Goal: Transaction & Acquisition: Purchase product/service

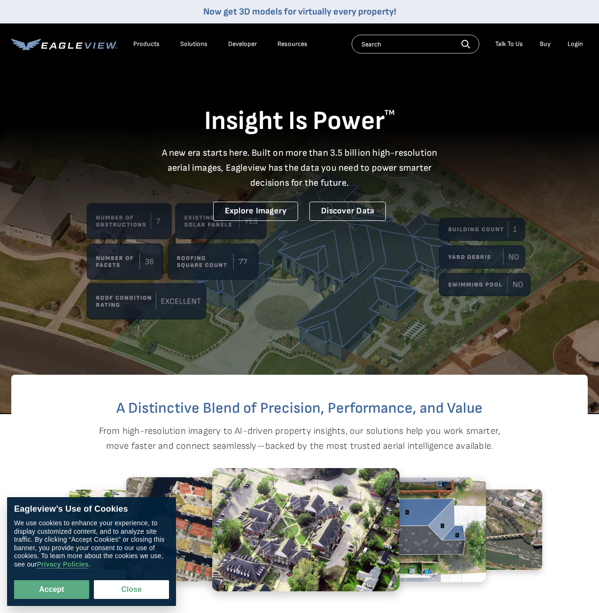
click at [576, 43] on div "Login" at bounding box center [574, 44] width 15 height 8
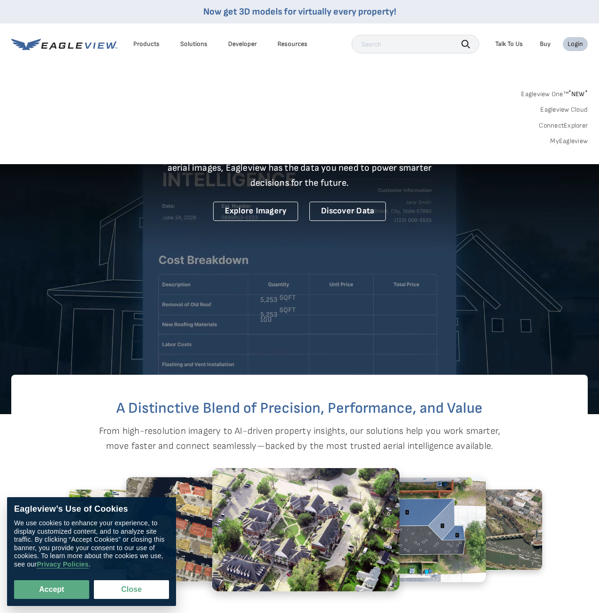
click at [576, 45] on div "Login" at bounding box center [574, 44] width 15 height 8
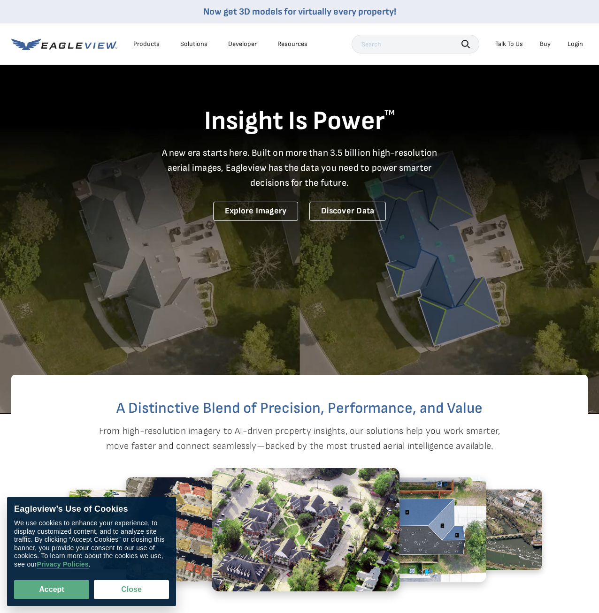
click at [580, 46] on div "Login" at bounding box center [574, 44] width 15 height 8
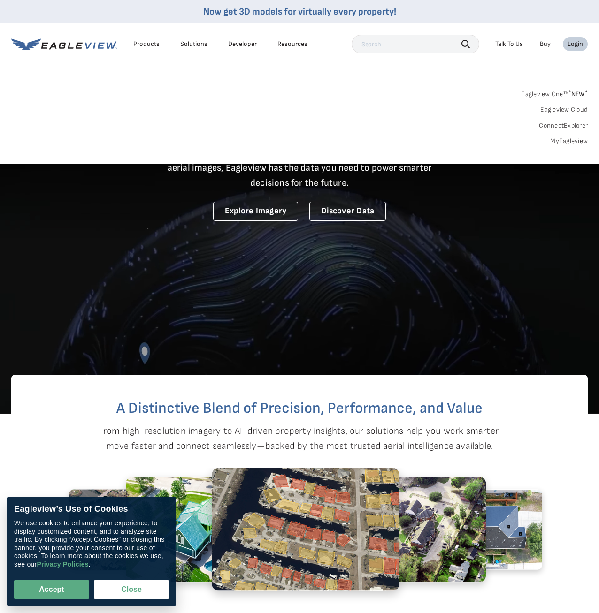
click at [57, 46] on icon at bounding box center [64, 44] width 106 height 12
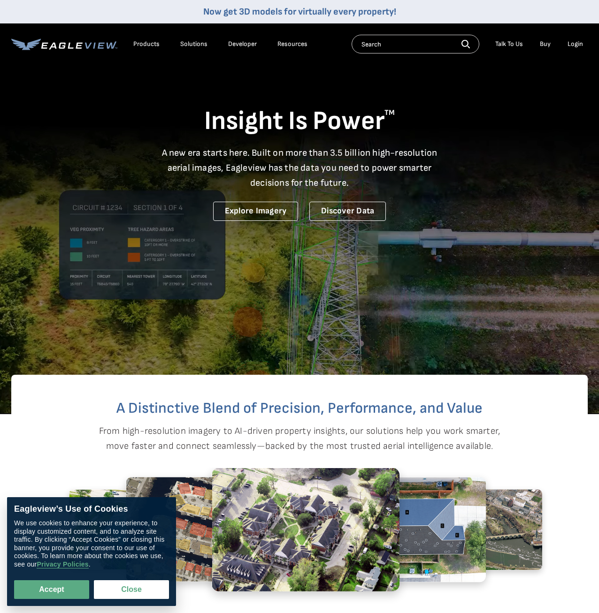
click at [579, 43] on div "Login" at bounding box center [574, 44] width 15 height 8
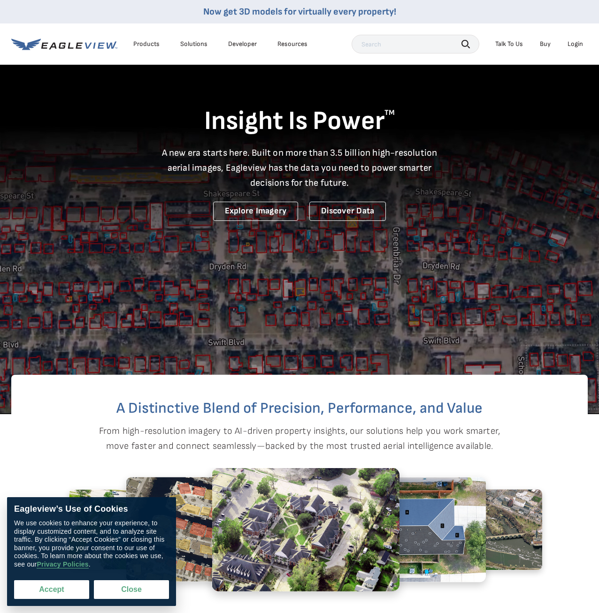
click at [57, 592] on button "Accept" at bounding box center [51, 590] width 75 height 19
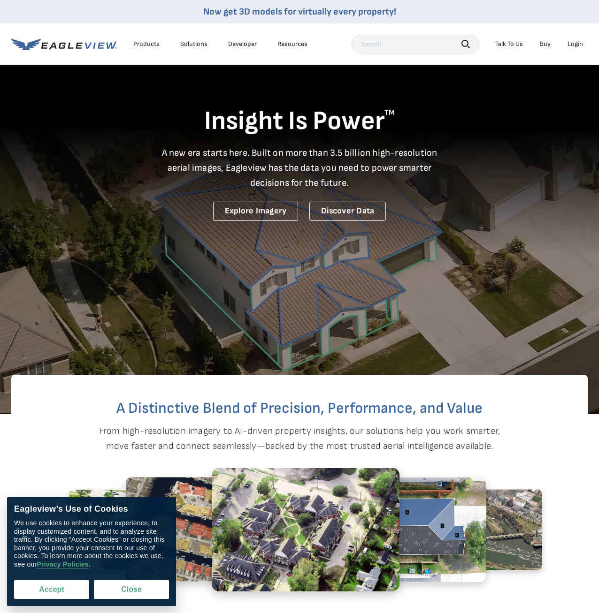
checkbox input "true"
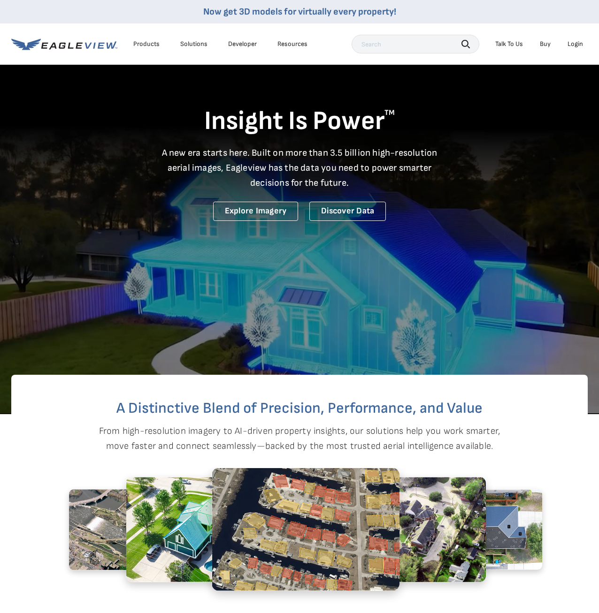
click at [579, 43] on div "Login" at bounding box center [574, 44] width 15 height 8
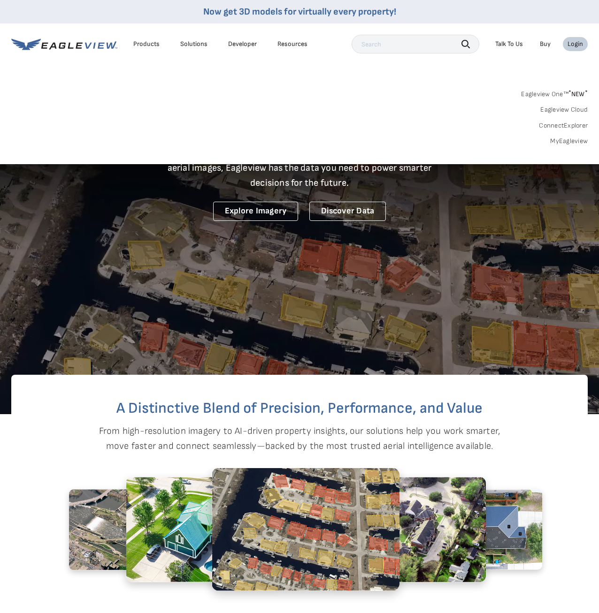
click at [579, 43] on div "Login" at bounding box center [574, 44] width 15 height 8
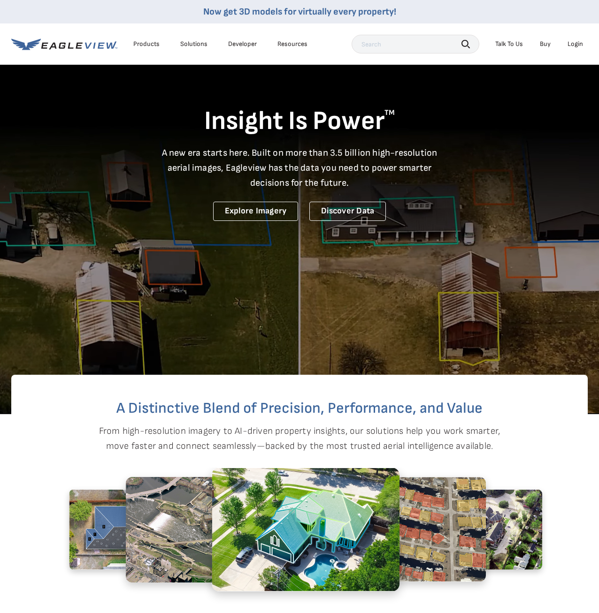
click at [576, 44] on div "Login" at bounding box center [574, 44] width 15 height 8
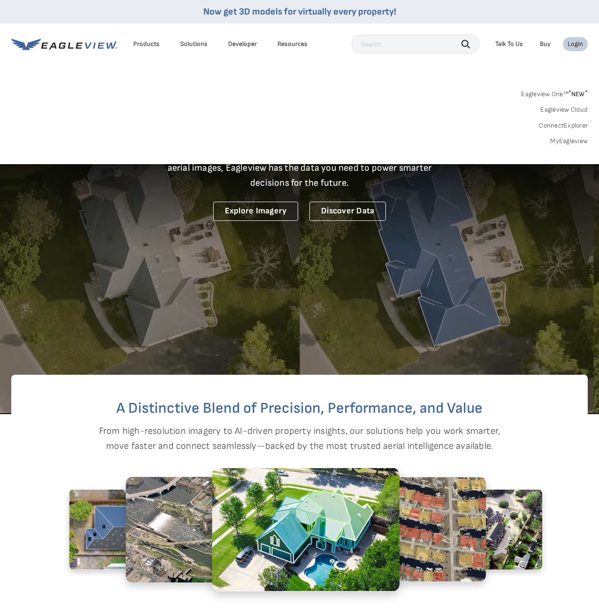
click at [396, 46] on input "text" at bounding box center [416, 44] width 128 height 19
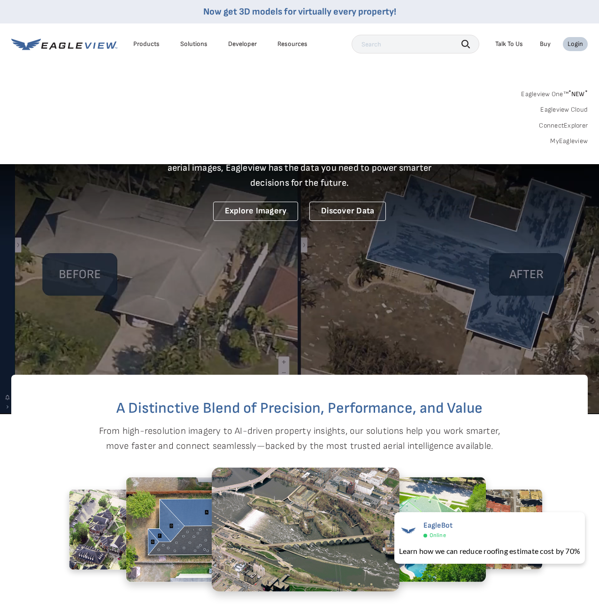
click at [576, 45] on div "Login" at bounding box center [574, 44] width 15 height 8
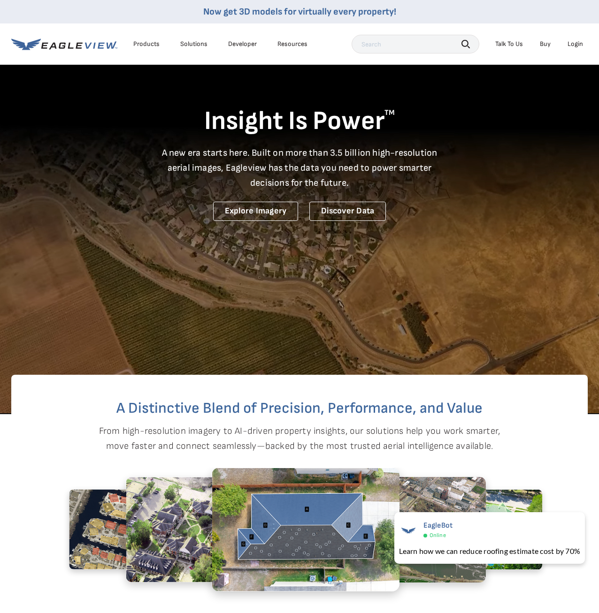
click at [574, 45] on div "Login" at bounding box center [574, 44] width 15 height 8
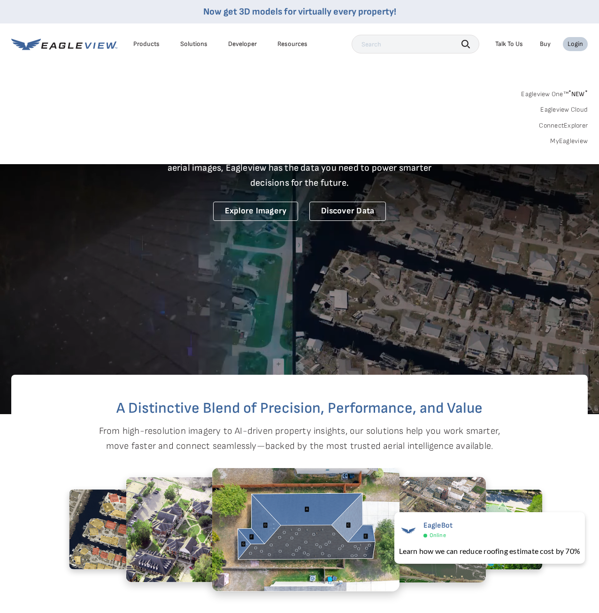
click at [437, 48] on input "text" at bounding box center [416, 44] width 128 height 19
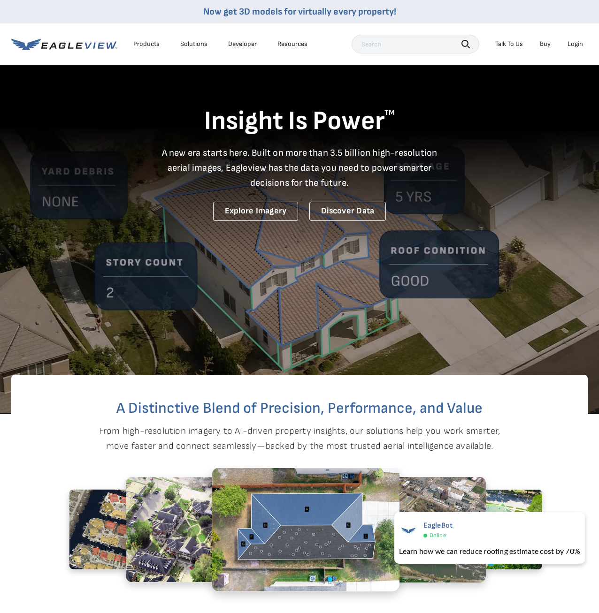
click at [67, 423] on div "A Distinctive Blend of Precision, Performance, and Value From high-resolution i…" at bounding box center [299, 526] width 576 height 303
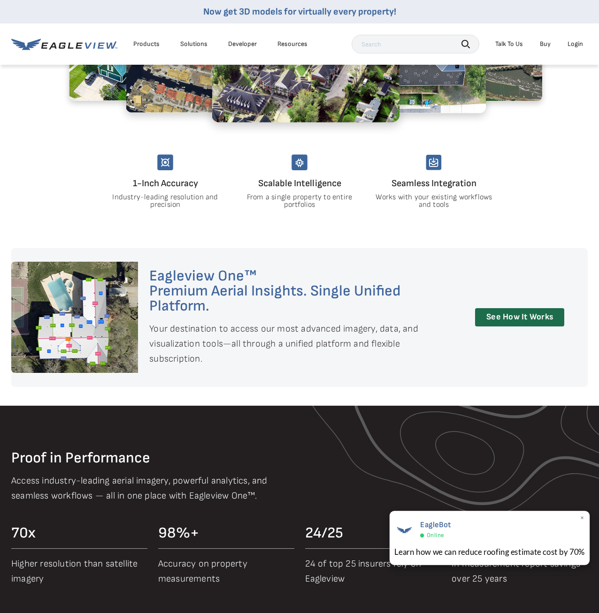
click at [583, 519] on span "×" at bounding box center [582, 519] width 5 height 10
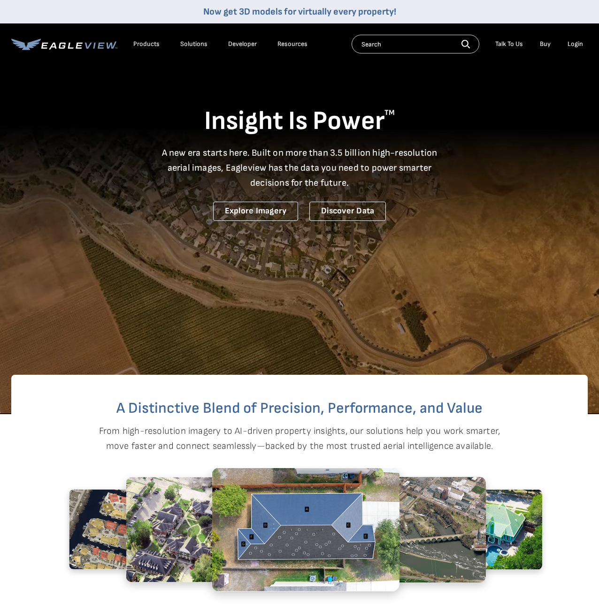
click at [575, 47] on div "Login" at bounding box center [574, 44] width 15 height 8
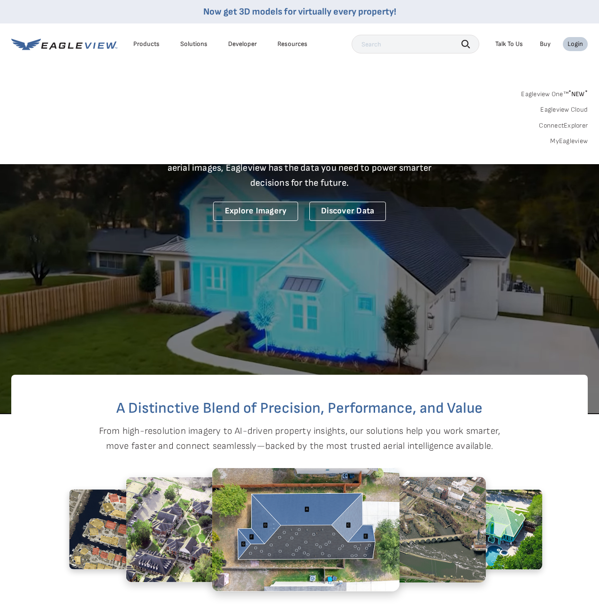
click at [575, 47] on div "Login" at bounding box center [574, 44] width 15 height 8
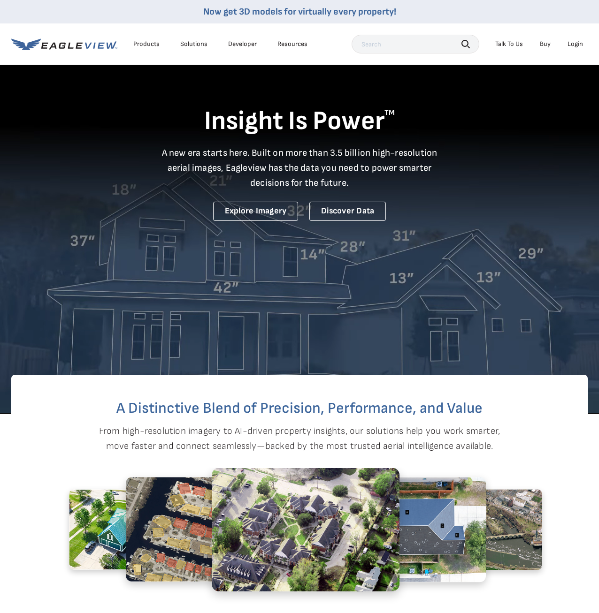
click at [575, 47] on div "Login" at bounding box center [574, 44] width 15 height 8
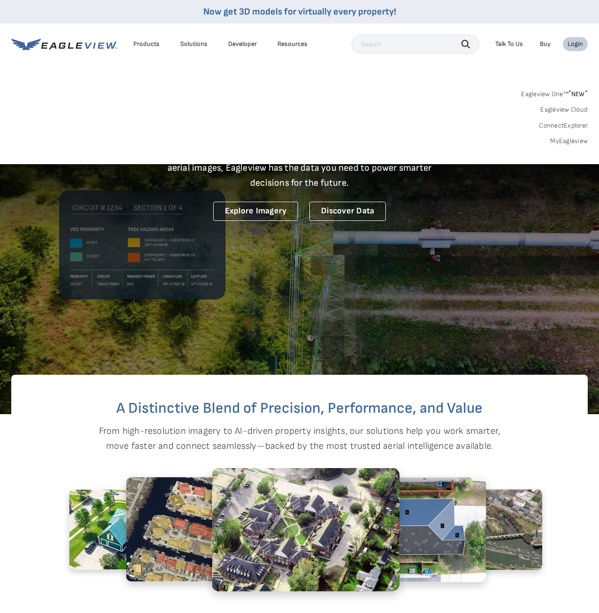
click at [559, 142] on link "MyEagleview" at bounding box center [569, 141] width 38 height 8
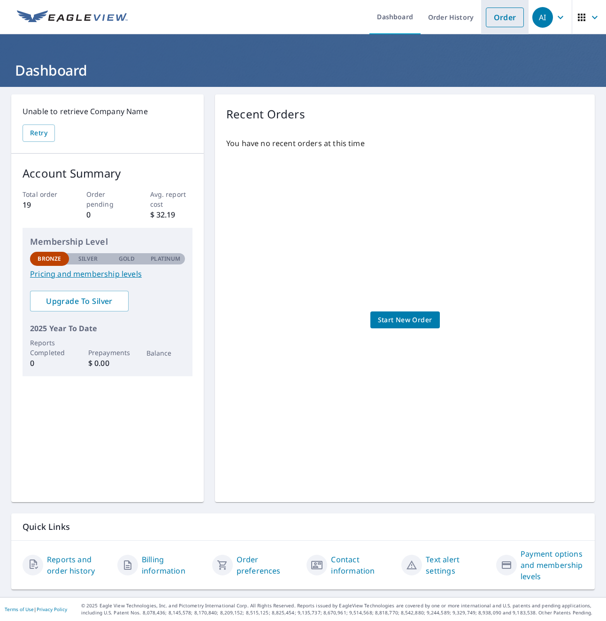
click at [497, 23] on link "Order" at bounding box center [505, 18] width 38 height 20
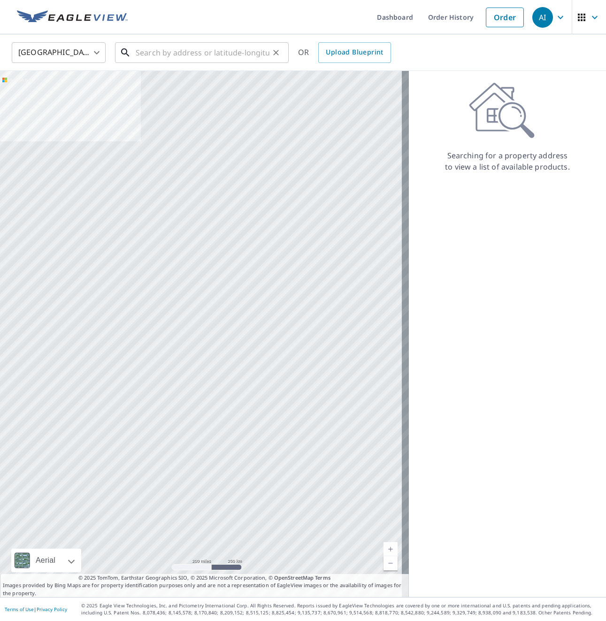
click at [149, 54] on input "text" at bounding box center [203, 52] width 134 height 26
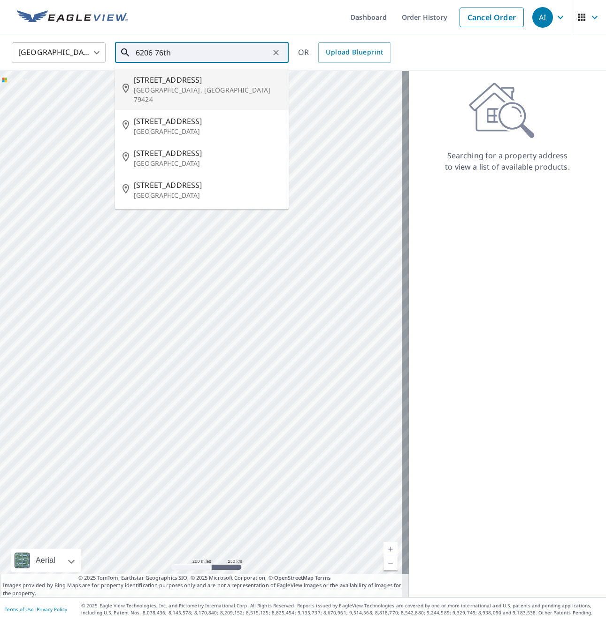
click at [169, 87] on p "Lubbock, TX 79424" at bounding box center [207, 94] width 147 height 19
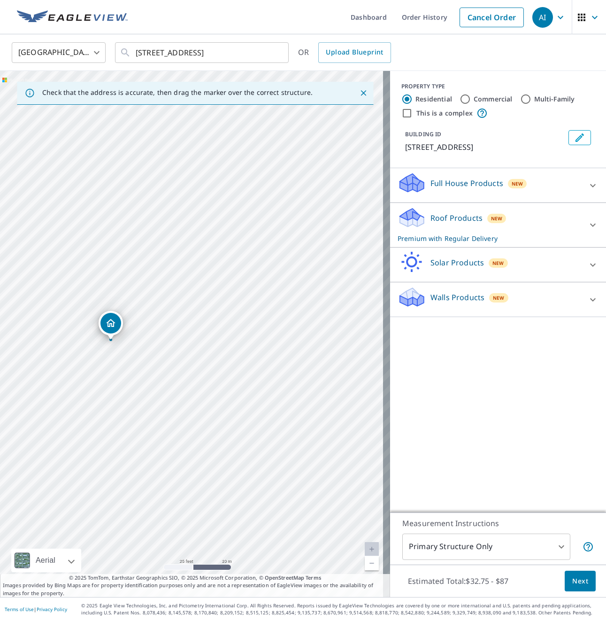
click at [270, 337] on div "6206 76th St Lubbock, TX 79424" at bounding box center [195, 334] width 390 height 526
click at [153, 54] on input "6206 76th St Lubbock, TX 79424" at bounding box center [203, 52] width 134 height 26
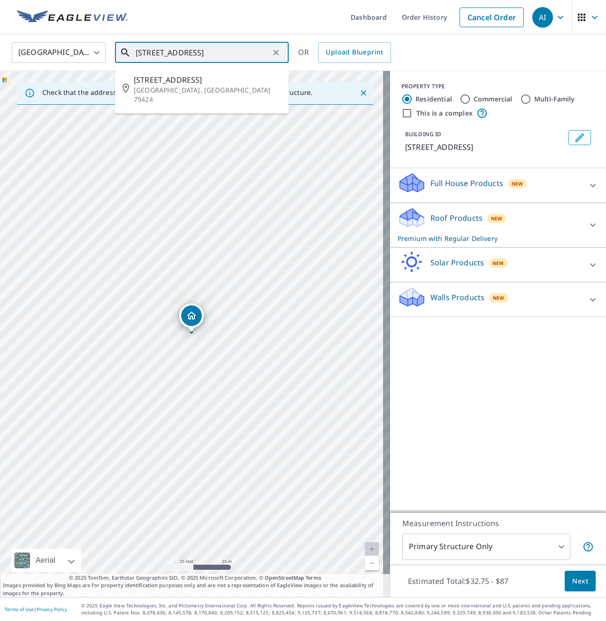
type input "6202 76th St Lubbock, TX 79424"
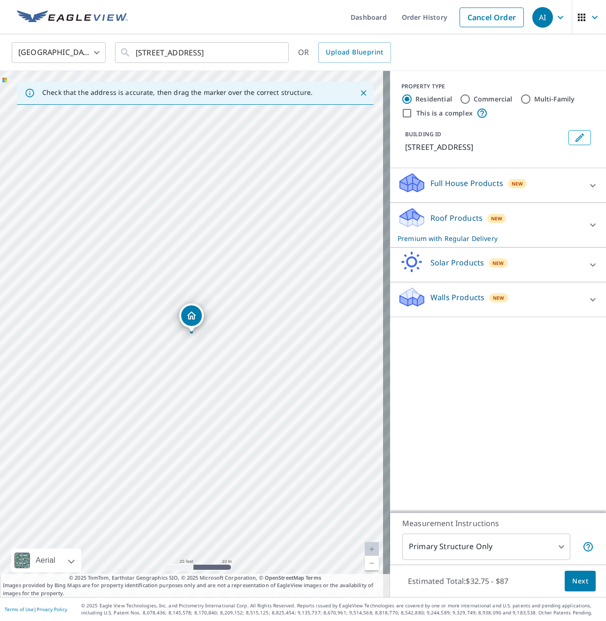
click at [413, 218] on icon at bounding box center [412, 220] width 24 height 11
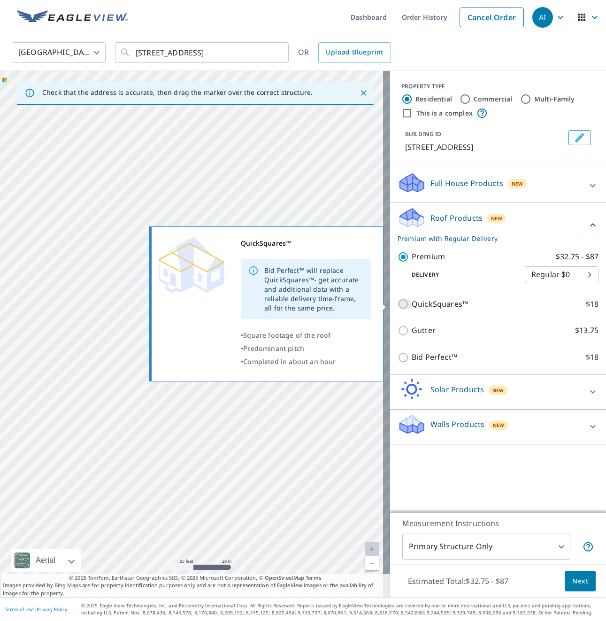
click at [399, 303] on input "QuickSquares™ $18" at bounding box center [405, 303] width 14 height 11
checkbox input "true"
checkbox input "false"
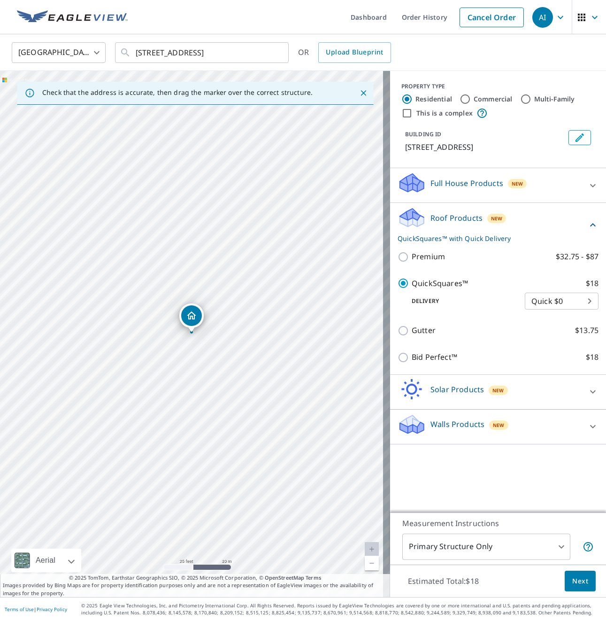
click at [567, 305] on body "AI AI Dashboard Order History Cancel Order AI United States US ​ 6202 76th St L…" at bounding box center [303, 310] width 606 height 621
click at [567, 305] on li "Quick $0" at bounding box center [555, 300] width 74 height 17
click at [492, 552] on body "AI AI Dashboard Order History Cancel Order AI United States US ​ 6202 76th St L…" at bounding box center [303, 310] width 606 height 621
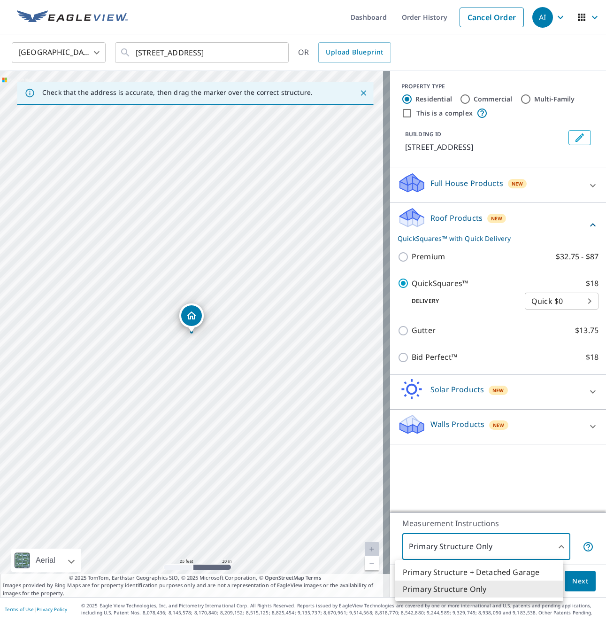
click at [473, 575] on li "Primary Structure + Detached Garage" at bounding box center [479, 571] width 168 height 17
type input "1"
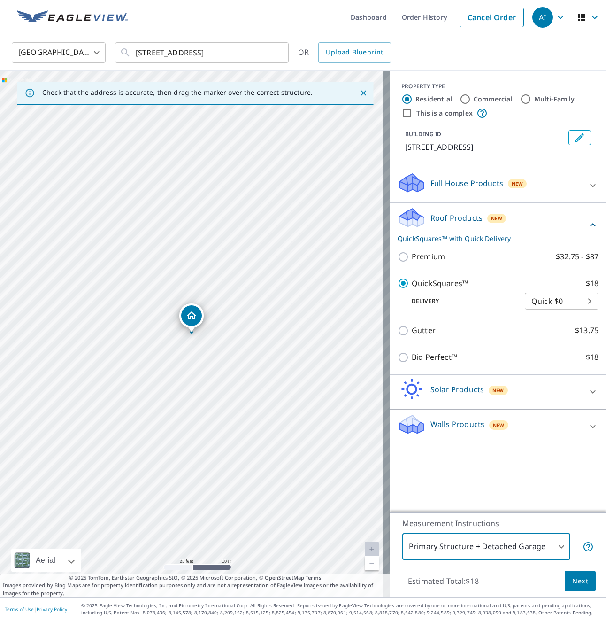
click at [575, 582] on span "Next" at bounding box center [580, 581] width 16 height 12
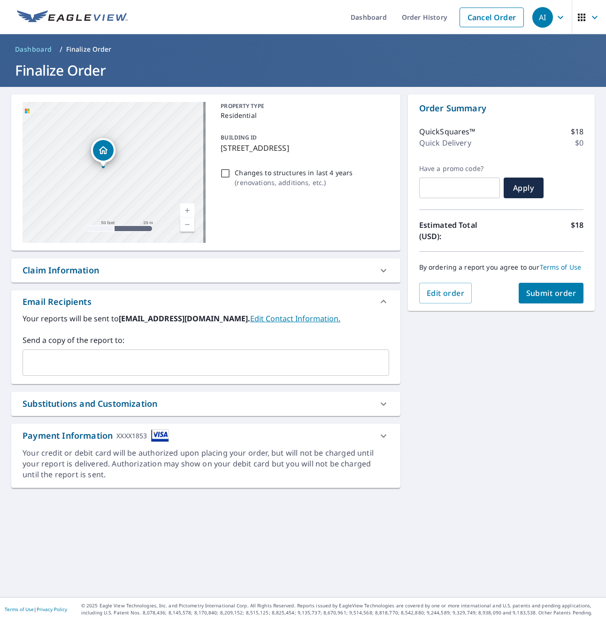
drag, startPoint x: 130, startPoint y: 139, endPoint x: 146, endPoint y: 210, distance: 72.8
click at [146, 210] on div "6202 76th St Lubbock, TX 79424" at bounding box center [114, 172] width 183 height 141
drag, startPoint x: 142, startPoint y: 198, endPoint x: 162, endPoint y: 187, distance: 23.3
click at [162, 187] on div "6202 76th St Lubbock, TX 79424" at bounding box center [114, 172] width 183 height 141
drag, startPoint x: 138, startPoint y: 192, endPoint x: 156, endPoint y: 202, distance: 21.0
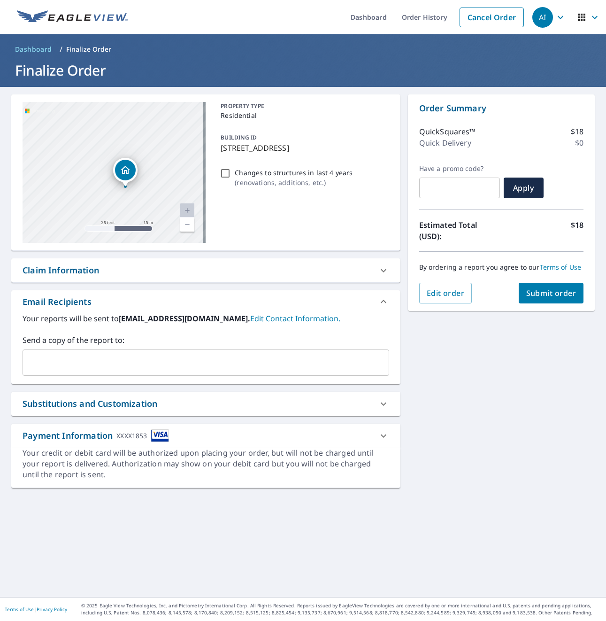
click at [156, 203] on div "6202 76th St Lubbock, TX 79424" at bounding box center [114, 172] width 183 height 141
click at [378, 439] on icon at bounding box center [383, 435] width 11 height 11
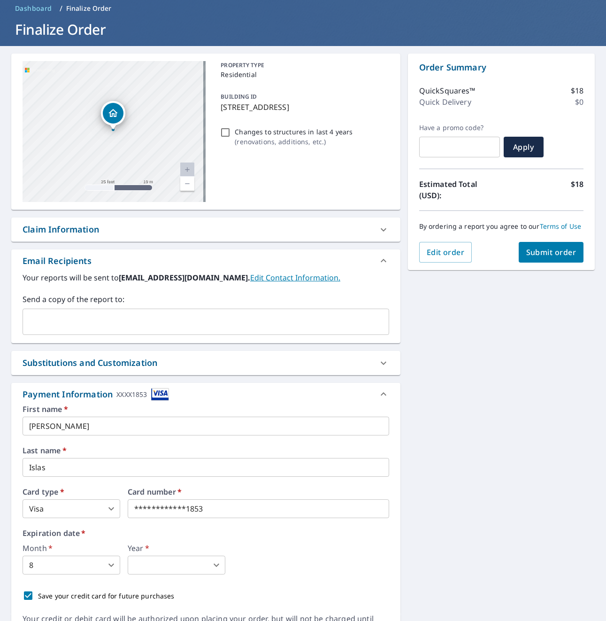
scroll to position [47, 0]
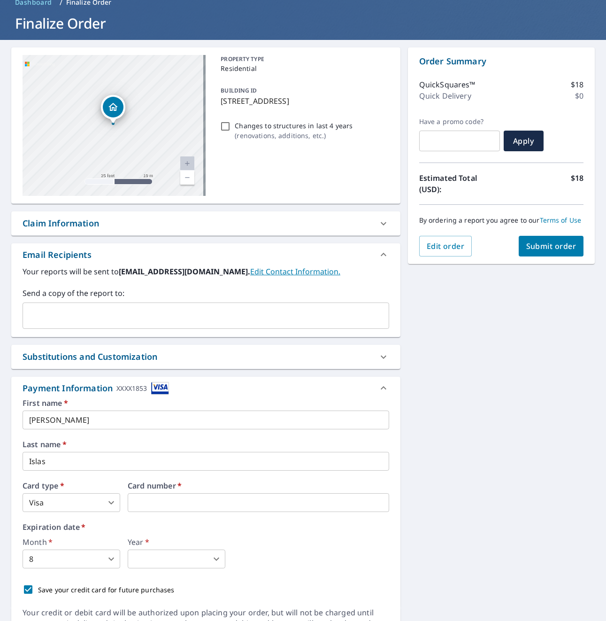
click at [119, 505] on body "AI AI Dashboard Order History Cancel Order AI Dashboard / Finalize Order Finali…" at bounding box center [303, 310] width 606 height 621
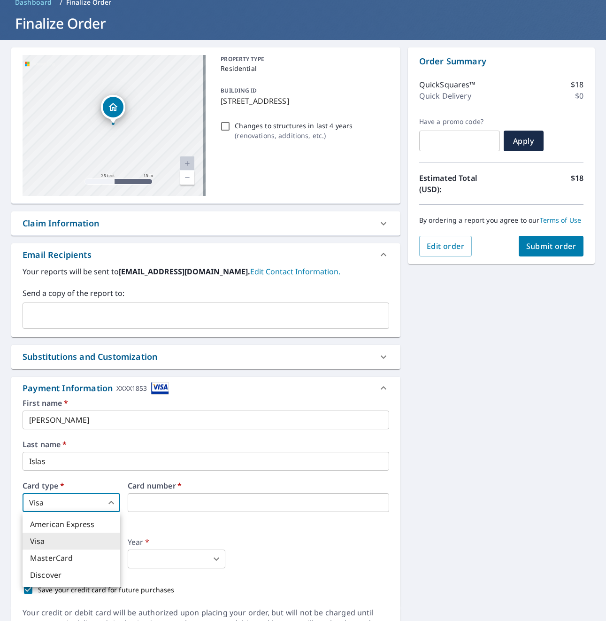
click at [62, 563] on li "MasterCard" at bounding box center [72, 557] width 98 height 17
type input "3"
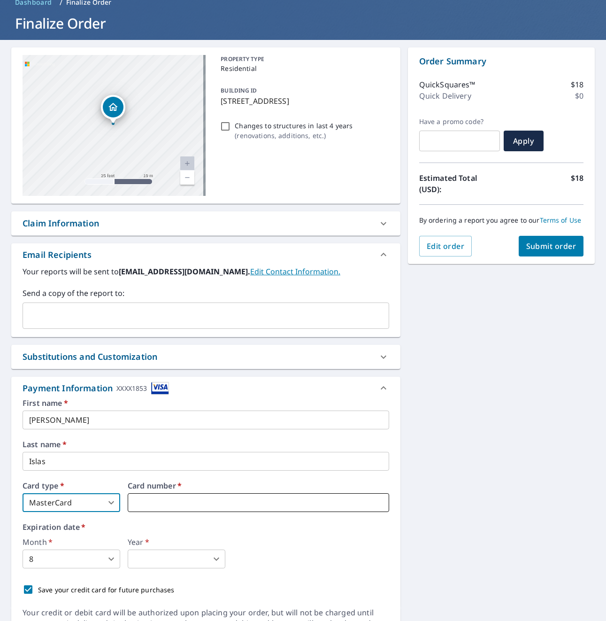
click at [165, 510] on iframe at bounding box center [258, 502] width 261 height 19
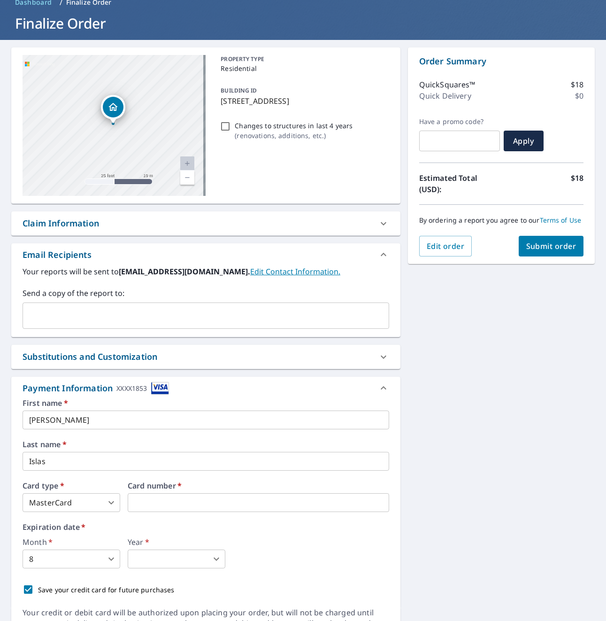
click at [92, 513] on div "First name   * Abraham ​ Last name   * Islas ​ Card type   * MasterCard 3 ​ Car…" at bounding box center [206, 499] width 367 height 200
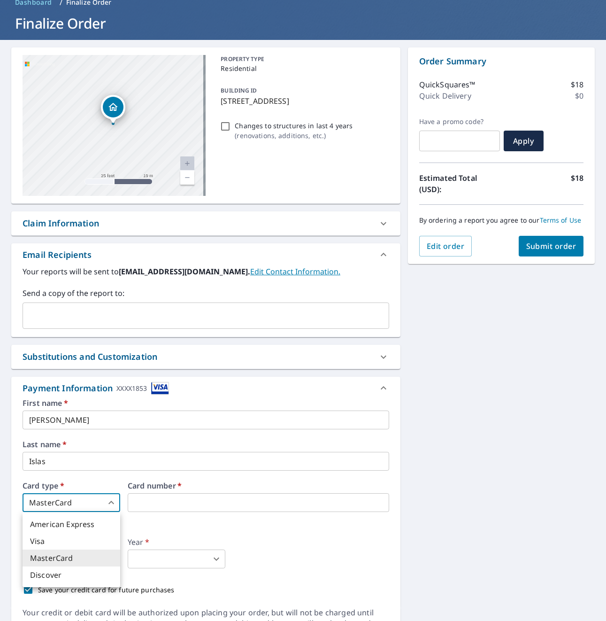
click at [92, 506] on body "AI AI Dashboard Order History Cancel Order AI Dashboard / Finalize Order Finali…" at bounding box center [303, 310] width 606 height 621
click at [159, 506] on div at bounding box center [303, 310] width 606 height 621
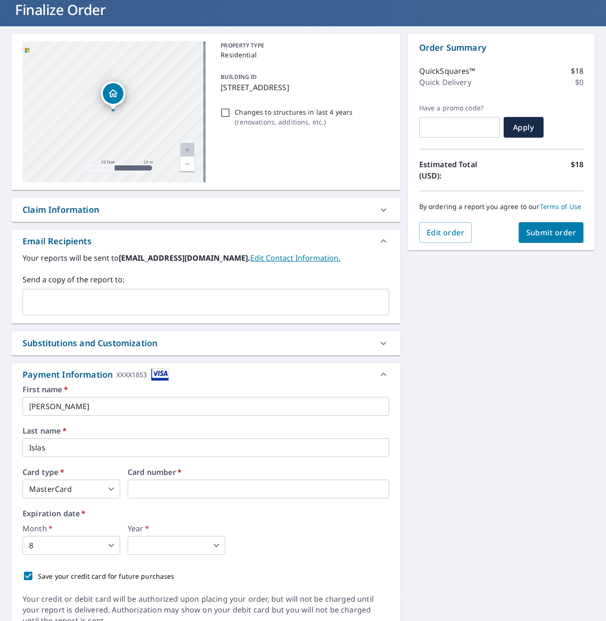
scroll to position [94, 0]
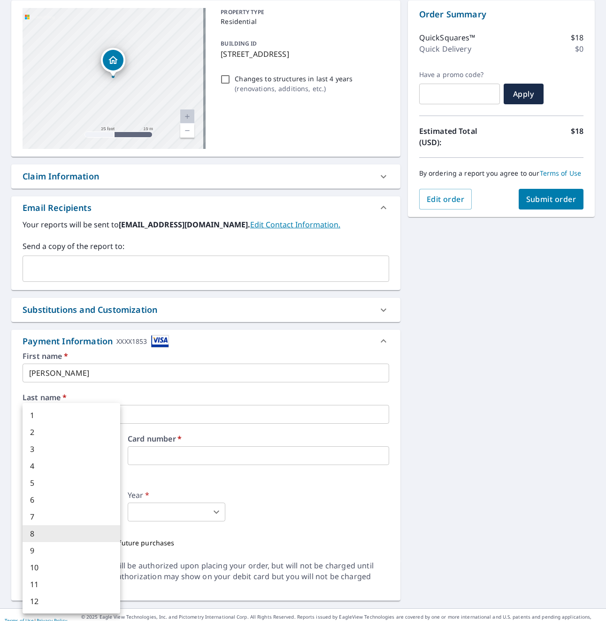
click at [94, 518] on body "AI AI Dashboard Order History Cancel Order AI Dashboard / Finalize Order Finali…" at bounding box center [303, 310] width 606 height 621
click at [55, 414] on li "1" at bounding box center [72, 414] width 98 height 17
type input "1"
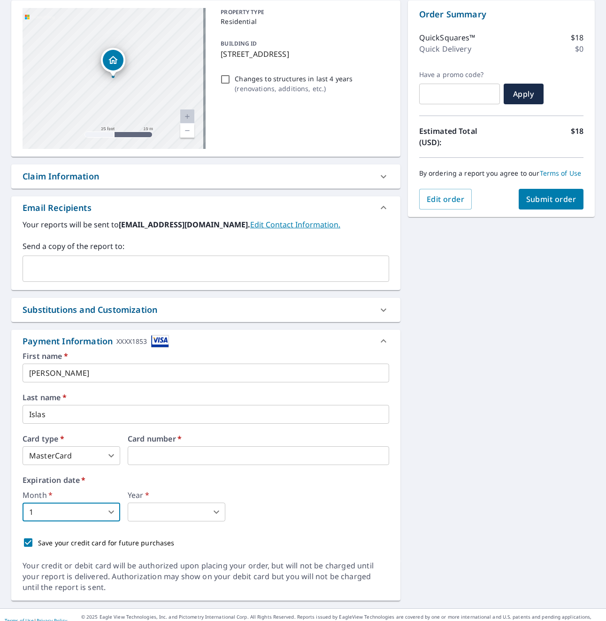
click at [169, 513] on body "AI AI Dashboard Order History Cancel Order AI Dashboard / Finalize Order Finali…" at bounding box center [303, 310] width 606 height 621
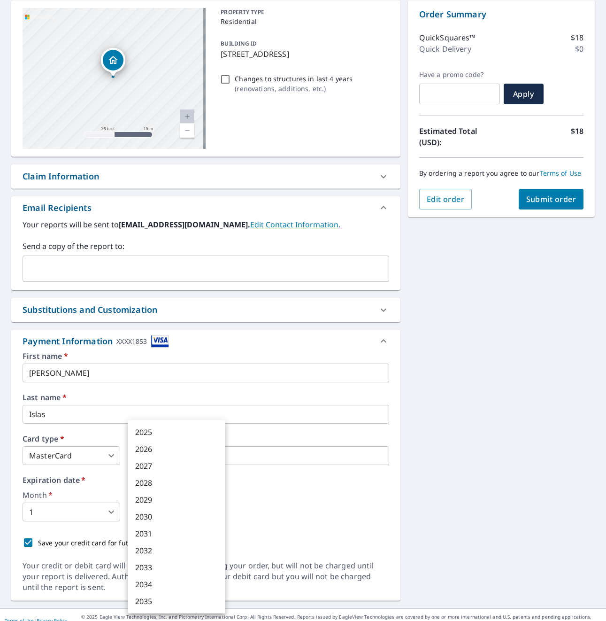
click at [160, 467] on li "2027" at bounding box center [177, 465] width 98 height 17
type input "2027"
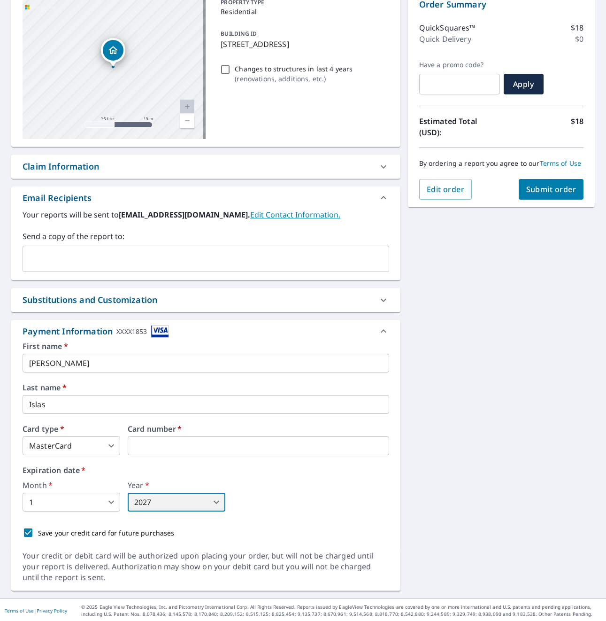
scroll to position [105, 0]
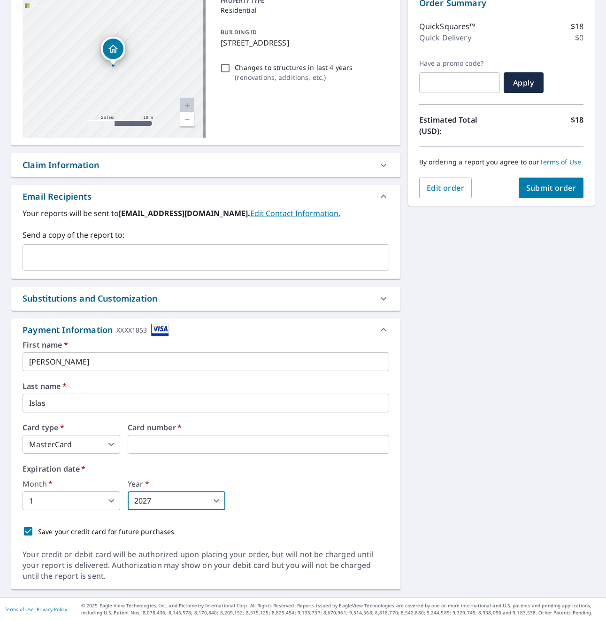
click at [381, 330] on icon at bounding box center [384, 329] width 6 height 3
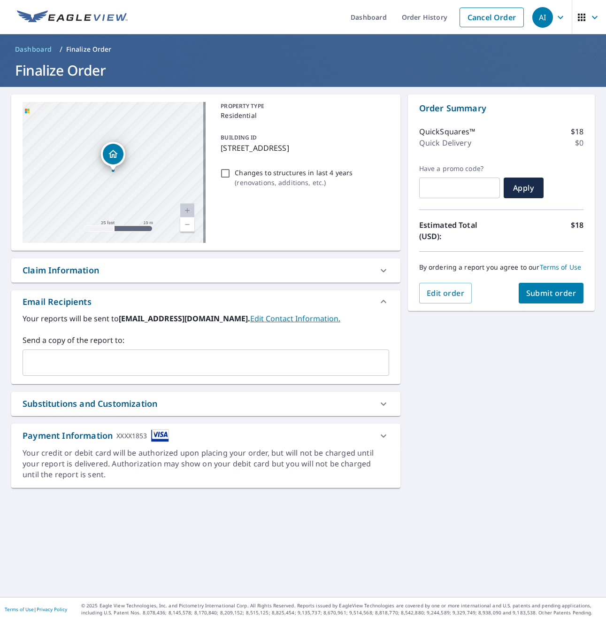
scroll to position [0, 0]
click at [378, 438] on icon at bounding box center [383, 435] width 11 height 11
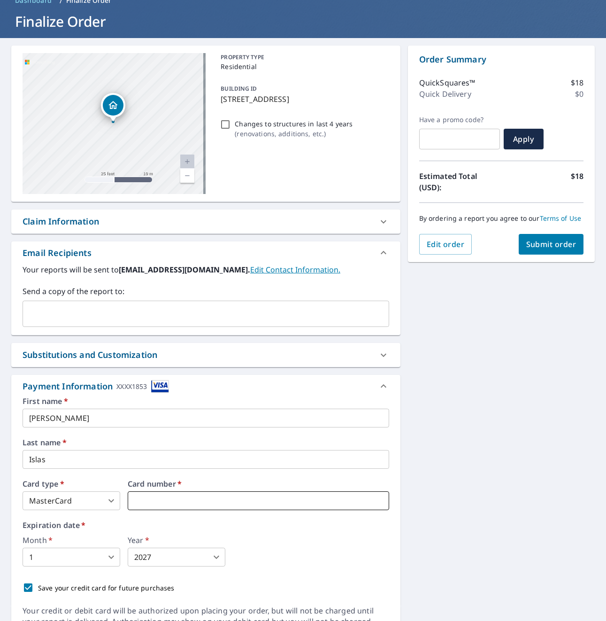
scroll to position [94, 0]
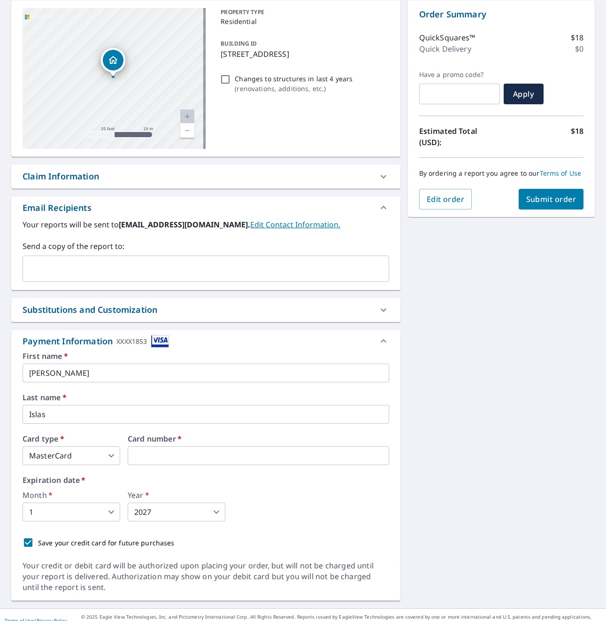
click at [539, 198] on span "Submit order" at bounding box center [551, 199] width 50 height 10
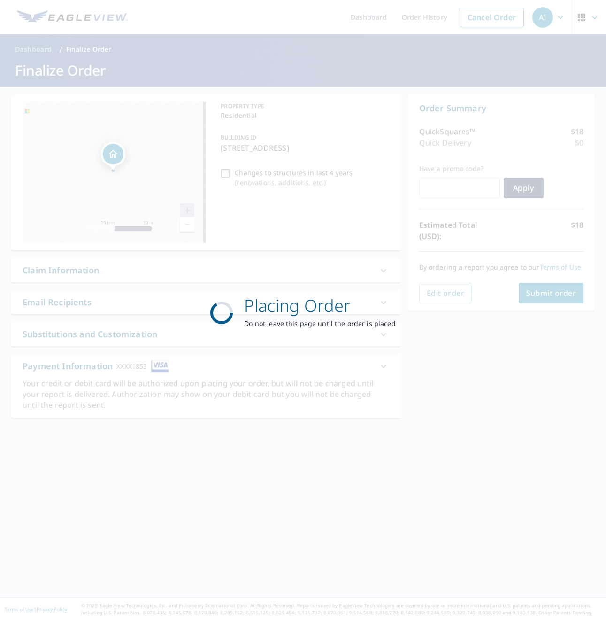
scroll to position [0, 0]
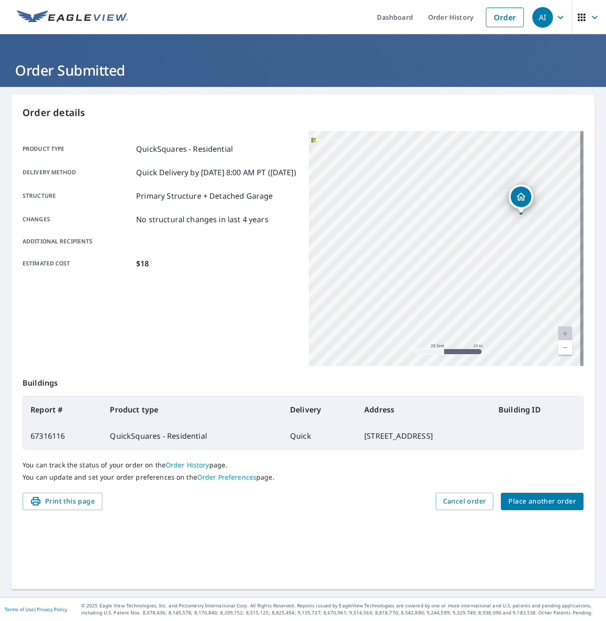
drag, startPoint x: 505, startPoint y: 220, endPoint x: 461, endPoint y: 351, distance: 138.6
click at [479, 378] on div "Order details Product type QuickSquares - Residential Delivery method Quick Del…" at bounding box center [302, 341] width 583 height 495
drag, startPoint x: 465, startPoint y: 240, endPoint x: 429, endPoint y: 284, distance: 57.1
click at [430, 285] on div "6202 76th St Lubbock, TX 79424" at bounding box center [446, 248] width 275 height 235
drag, startPoint x: 437, startPoint y: 220, endPoint x: 437, endPoint y: 257, distance: 36.6
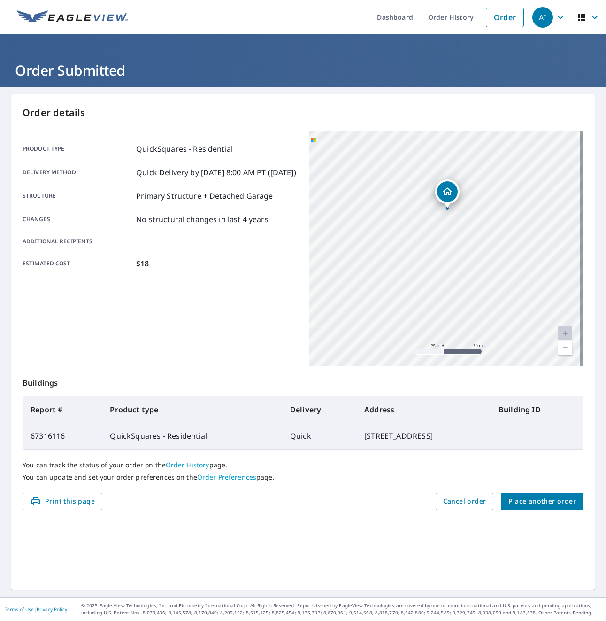
click at [423, 297] on div "6202 76th St Lubbock, TX 79424" at bounding box center [446, 248] width 275 height 235
click at [443, 195] on icon "Dropped pin, building 1, Residential property, 6202 76th St Lubbock, TX 79424" at bounding box center [446, 193] width 11 height 11
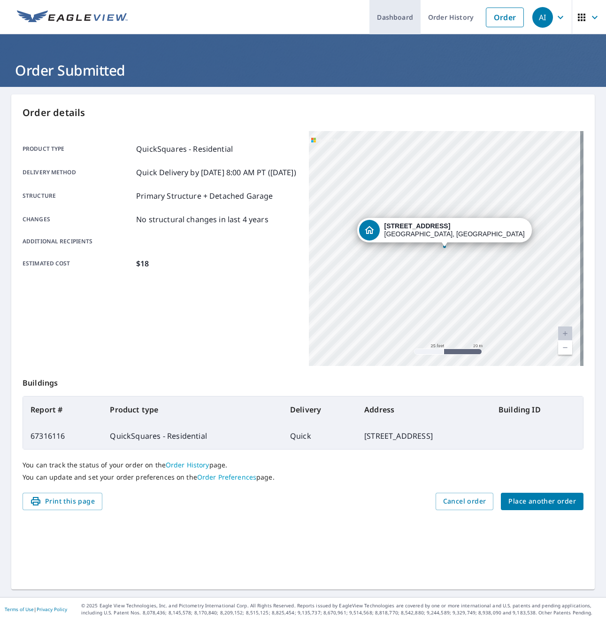
click at [384, 16] on link "Dashboard" at bounding box center [394, 17] width 51 height 34
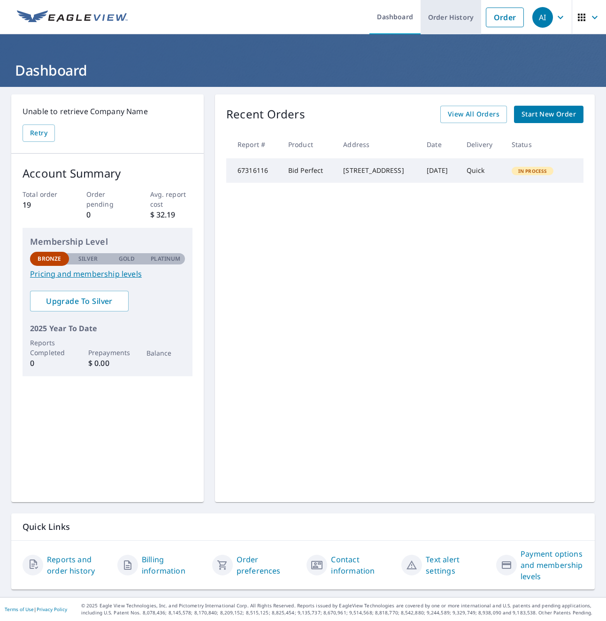
click at [449, 20] on link "Order History" at bounding box center [451, 17] width 61 height 34
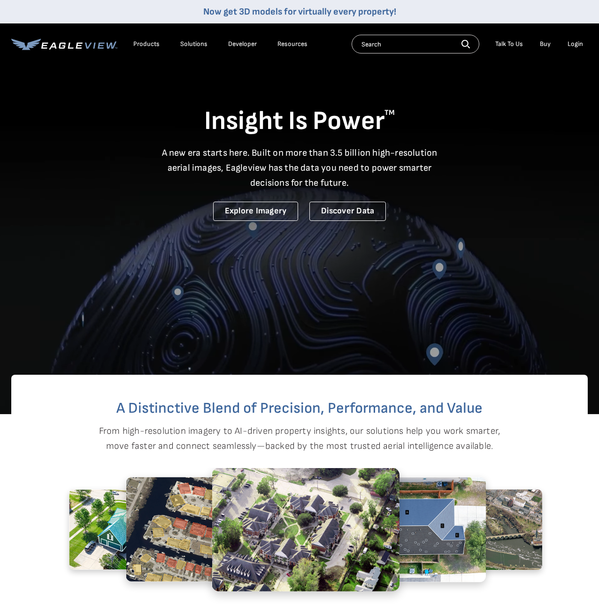
click at [579, 44] on div "Login" at bounding box center [574, 44] width 15 height 8
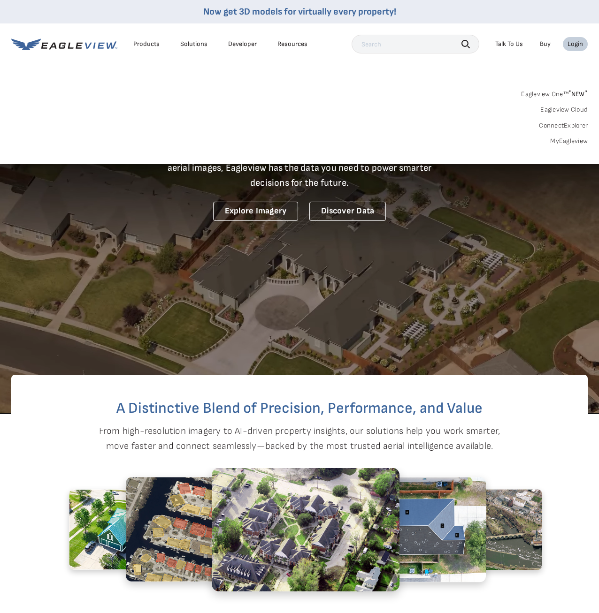
click at [559, 139] on link "MyEagleview" at bounding box center [569, 141] width 38 height 8
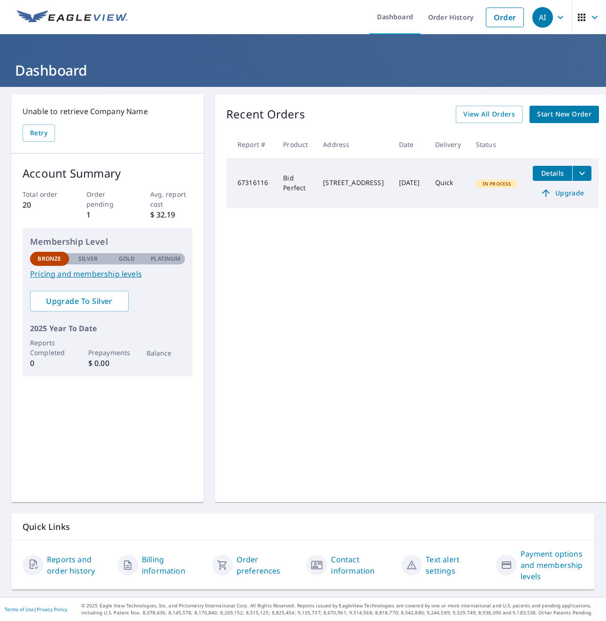
click at [87, 276] on link "Pricing and membership levels" at bounding box center [107, 273] width 155 height 11
click at [156, 297] on div "Membership Level Bronze Silver Gold Platinum Bronze Pricing and membership leve…" at bounding box center [108, 302] width 170 height 148
click at [576, 174] on icon "filesDropdownBtn-67316116" at bounding box center [581, 173] width 11 height 11
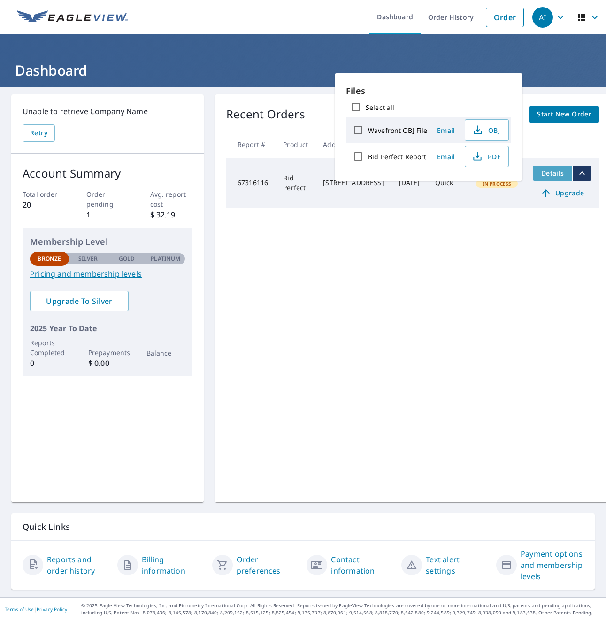
click at [537, 178] on button "Details" at bounding box center [552, 173] width 39 height 15
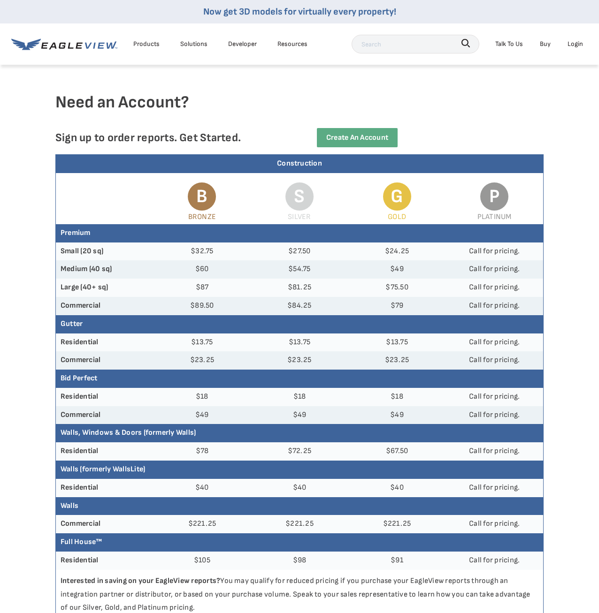
click at [576, 45] on div "Login" at bounding box center [574, 44] width 15 height 12
click at [574, 43] on div "Login" at bounding box center [574, 44] width 15 height 12
